Goal: Task Accomplishment & Management: Complete application form

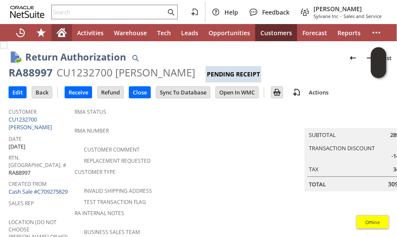
click at [57, 31] on icon "Home" at bounding box center [62, 32] width 10 height 10
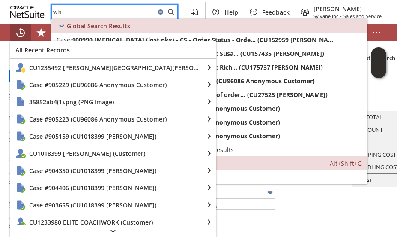
click at [17, 33] on icon "Recent Records" at bounding box center [20, 32] width 9 height 9
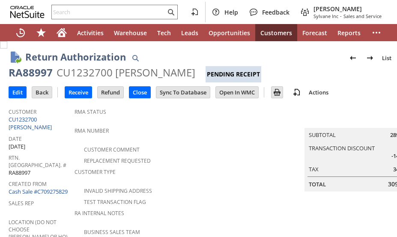
click at [67, 177] on span "Created From" at bounding box center [40, 182] width 62 height 10
click at [34, 72] on div "RA88997" at bounding box center [31, 73] width 44 height 14
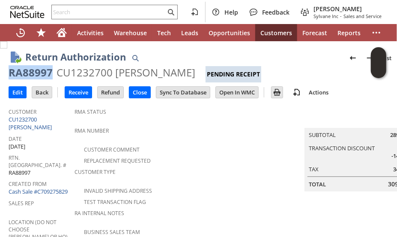
click at [34, 72] on div "RA88997" at bounding box center [31, 73] width 44 height 14
copy div "RA88997"
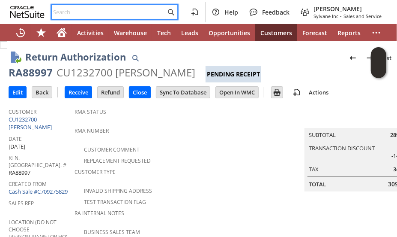
click at [81, 9] on input "text" at bounding box center [109, 12] width 114 height 10
paste input "4236059810"
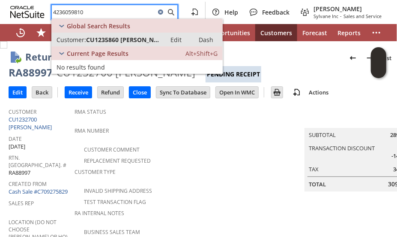
type input "4236059810"
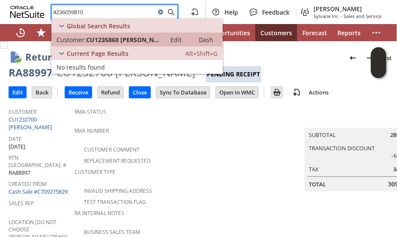
click at [114, 39] on span "CU1235860 [PERSON_NAME]" at bounding box center [123, 40] width 75 height 8
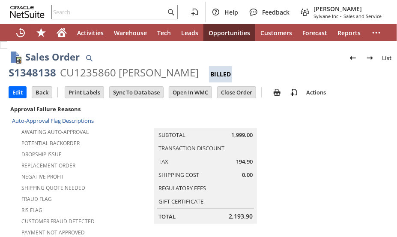
scroll to position [790, 0]
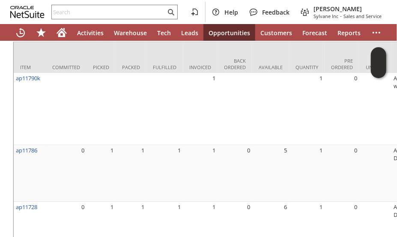
click at [9, 173] on div "Coupon Code Enable Item Line Shipping Promotion Transaction Discount Rate Item …" at bounding box center [214, 112] width 411 height 261
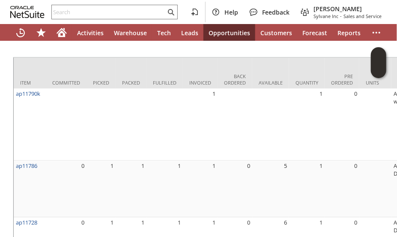
scroll to position [756, 0]
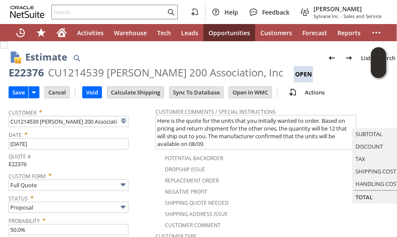
scroll to position [411, 0]
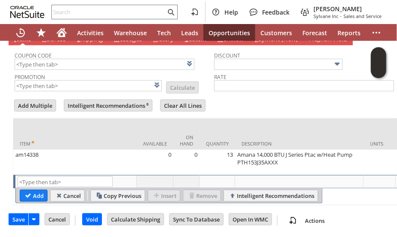
click at [215, 98] on td at bounding box center [214, 106] width 4 height 17
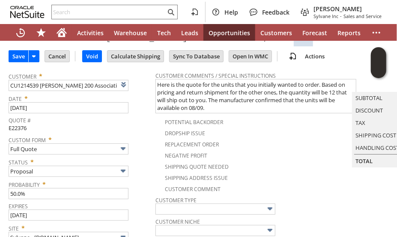
scroll to position [0, 0]
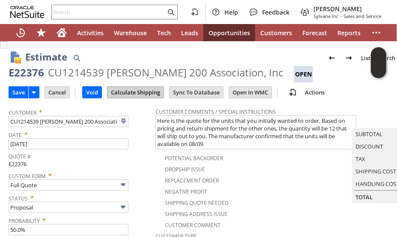
click at [135, 89] on input "Calculate Shipping" at bounding box center [136, 92] width 56 height 11
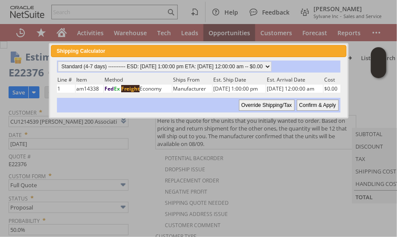
click at [314, 104] on input "Confirm & Apply" at bounding box center [318, 104] width 42 height 11
type input "Add"
type input "Copy Previous"
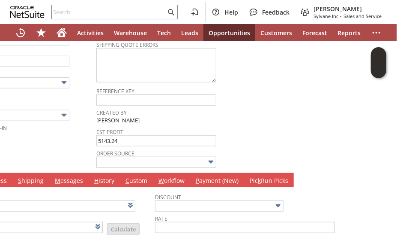
scroll to position [90, 59]
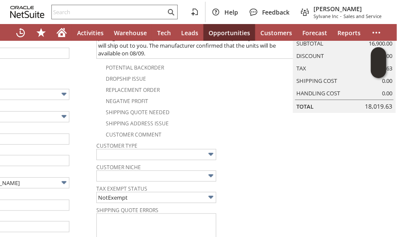
click at [77, 216] on div "Memo" at bounding box center [20, 221] width 143 height 21
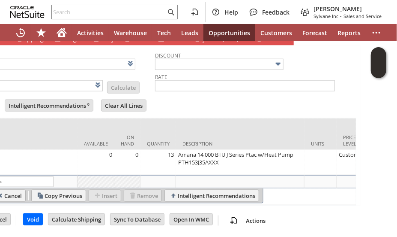
scroll to position [0, 352]
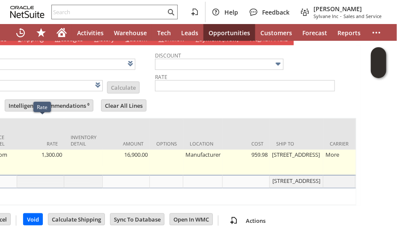
click at [47, 150] on td "1,300.00" at bounding box center [40, 162] width 47 height 25
type input "1,300.00"
type input "OK"
type input "Make Copy"
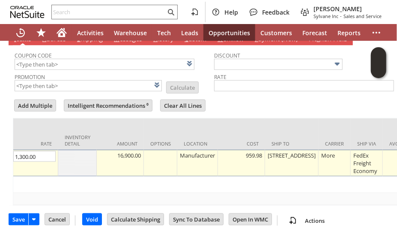
scroll to position [0, 0]
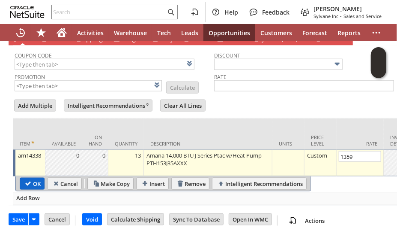
type input "1,359.00"
click at [32, 178] on input "OK" at bounding box center [32, 183] width 24 height 11
type input "Add"
type input "Copy Previous"
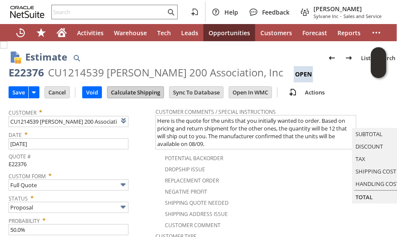
click at [148, 89] on input "Calculate Shipping" at bounding box center [136, 92] width 56 height 11
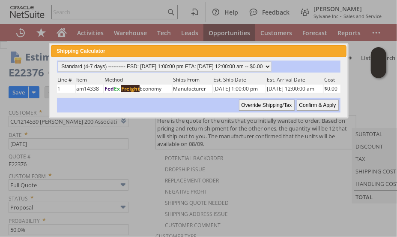
click at [306, 102] on input "Confirm & Apply" at bounding box center [318, 104] width 42 height 11
type input "Add"
type input "Copy Previous"
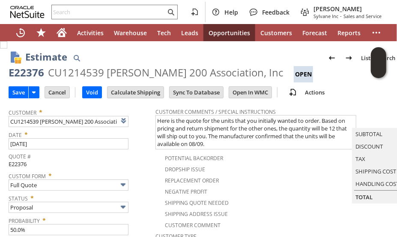
scroll to position [421, 0]
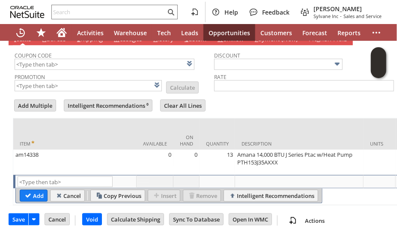
click at [10, 150] on div "Coupon Code Promotion List Calculate Discount Rate Add Multiple Intelligent Rec…" at bounding box center [214, 125] width 411 height 160
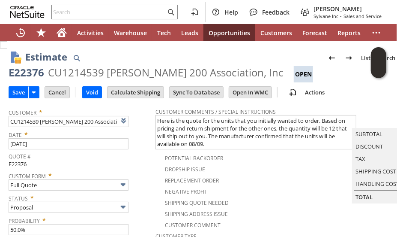
scroll to position [17, 0]
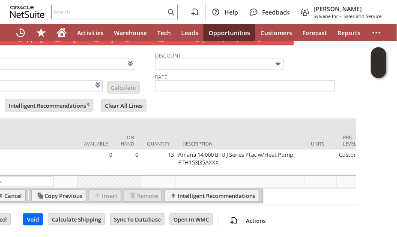
scroll to position [0, 352]
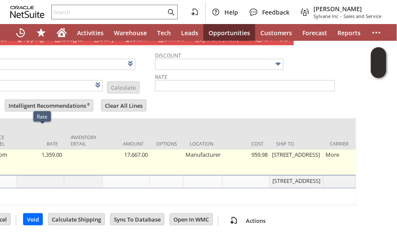
click at [51, 150] on td "1,359.00" at bounding box center [40, 162] width 47 height 25
type input "1,359.00"
type input "OK"
type input "Make Copy"
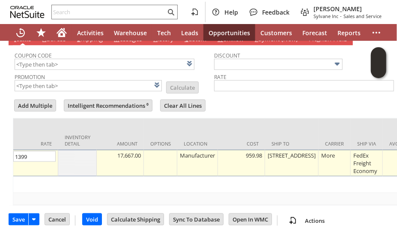
scroll to position [0, 0]
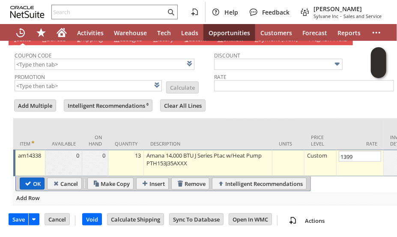
type input "1,399.00"
click at [26, 178] on input "OK" at bounding box center [32, 183] width 24 height 11
type input "Add"
type input "Copy Previous"
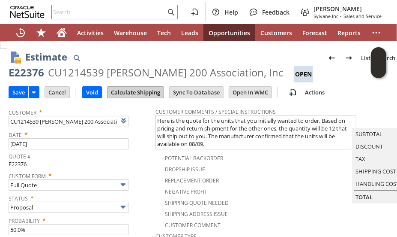
click at [138, 92] on input "Calculate Shipping" at bounding box center [136, 92] width 56 height 11
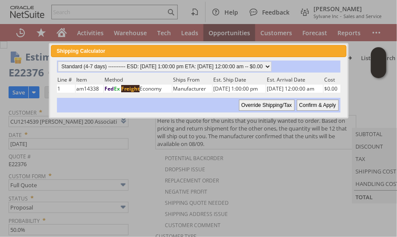
click at [312, 104] on input "Confirm & Apply" at bounding box center [318, 104] width 42 height 11
type input "Add"
type input "Copy Previous"
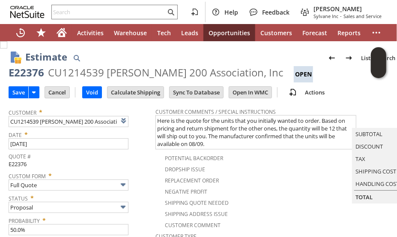
scroll to position [421, 0]
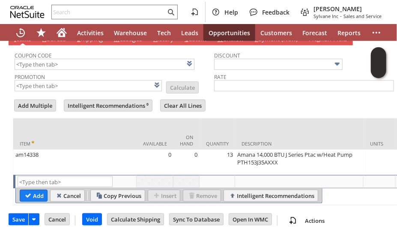
click at [230, 72] on div "Coupon Code Promotion List Calculate Discount Rate Add Multiple Intelligent Rec…" at bounding box center [214, 125] width 403 height 160
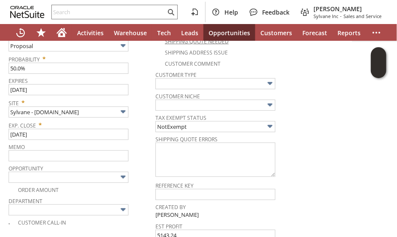
scroll to position [78, 0]
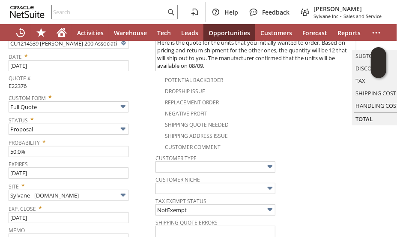
click at [141, 126] on div "Status * Proposal" at bounding box center [80, 123] width 143 height 21
click at [265, 129] on div "Shipping Address Issue" at bounding box center [258, 134] width 205 height 10
click at [142, 210] on div "Exp. Close * 8/4/2025" at bounding box center [80, 211] width 143 height 21
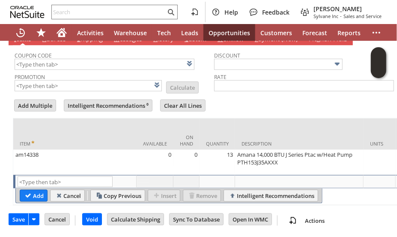
scroll to position [0, 352]
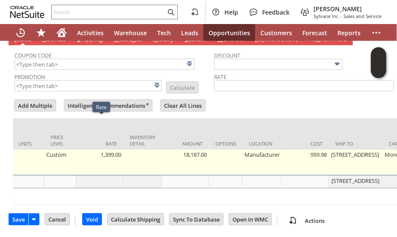
click at [110, 150] on td "1,399.00" at bounding box center [99, 162] width 47 height 25
type input "1,399.00"
type input "OK"
type input "Make Copy"
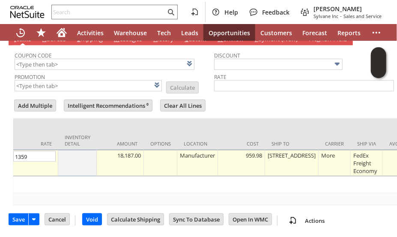
scroll to position [0, 0]
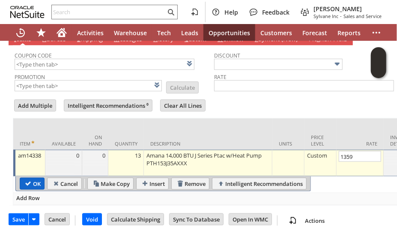
type input "1,359.00"
click at [30, 178] on input "OK" at bounding box center [32, 183] width 24 height 11
type input "Add"
type input "Copy Previous"
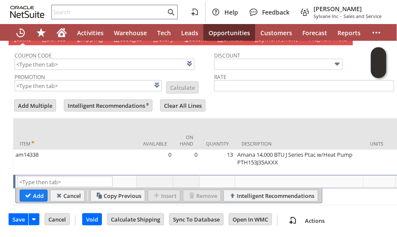
click at [219, 91] on div "Coupon Code Promotion List Calculate Discount Rate Add Multiple Intelligent Rec…" at bounding box center [214, 125] width 403 height 160
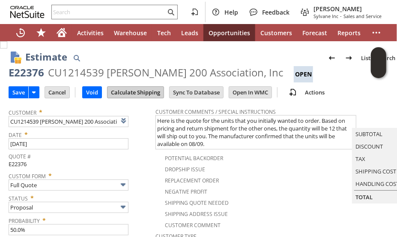
click at [142, 87] on input "Calculate Shipping" at bounding box center [136, 92] width 56 height 11
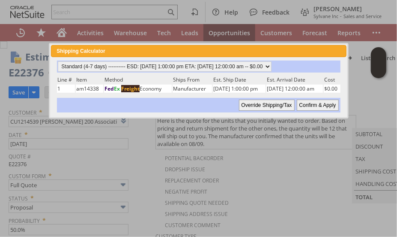
click at [306, 102] on input "Confirm & Apply" at bounding box center [318, 104] width 42 height 11
type input "Add"
type input "Copy Previous"
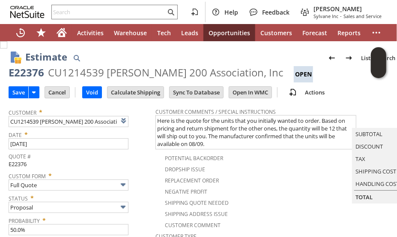
scroll to position [421, 0]
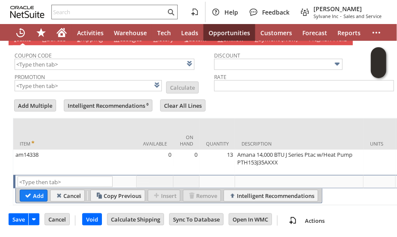
click at [299, 98] on form "Add Multiple Intelligent Recommendations ⁰ Clear All Lines Line Items All Item …" at bounding box center [214, 151] width 403 height 107
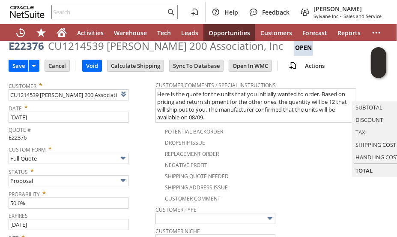
scroll to position [0, 0]
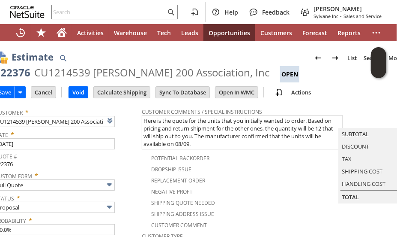
click at [285, 198] on div "Shipping Quote Needed" at bounding box center [244, 201] width 205 height 10
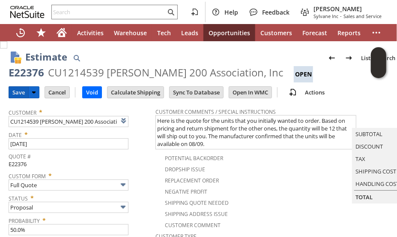
click at [20, 92] on input "Save" at bounding box center [18, 92] width 19 height 11
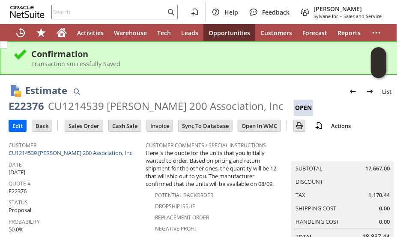
click at [37, 197] on span "Status" at bounding box center [75, 201] width 133 height 10
click at [76, 204] on div "Status Proposal" at bounding box center [75, 205] width 133 height 18
click at [100, 89] on div "Estimate List Search" at bounding box center [222, 91] width 395 height 16
